Goal: Information Seeking & Learning: Learn about a topic

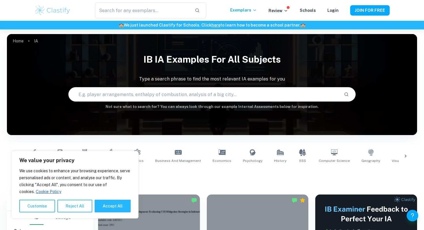
click at [99, 91] on input "text" at bounding box center [204, 94] width 271 height 16
type input "ess"
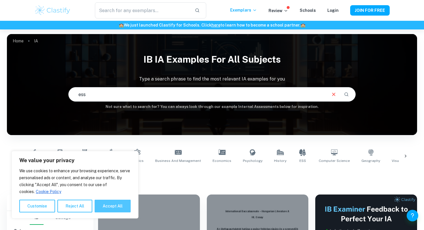
click at [105, 207] on button "Accept All" at bounding box center [113, 206] width 36 height 13
checkbox input "true"
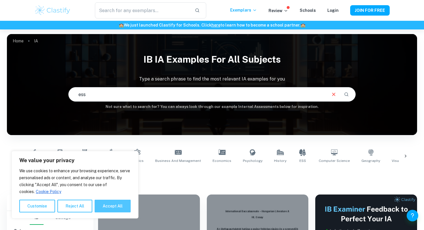
checkbox input "true"
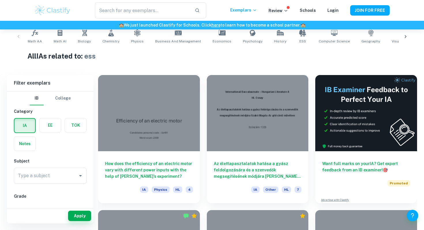
scroll to position [126, 0]
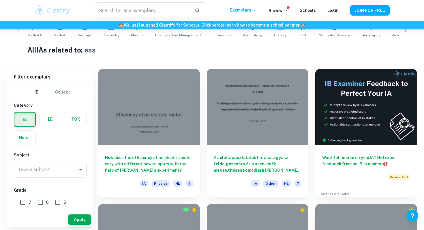
click at [201, 53] on h1 "All IAs related to: ess" at bounding box center [212, 50] width 370 height 10
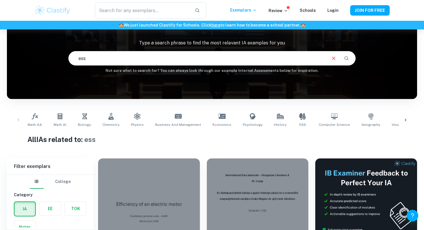
scroll to position [46, 0]
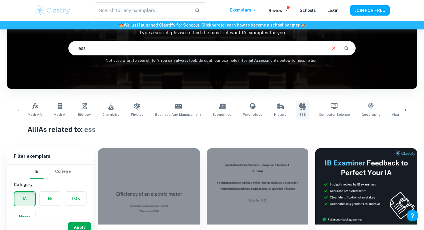
click at [299, 108] on icon at bounding box center [302, 106] width 7 height 7
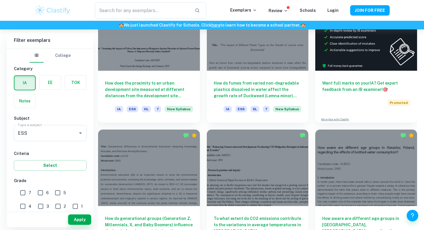
scroll to position [244, 0]
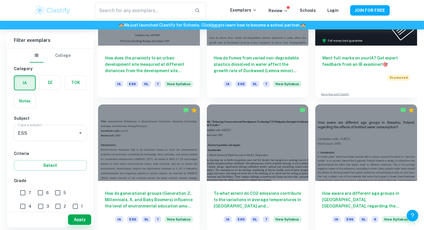
click at [311, 98] on div "How aware are different age groups in [GEOGRAPHIC_DATA], [GEOGRAPHIC_DATA], reg…" at bounding box center [363, 165] width 109 height 135
